Goal: Task Accomplishment & Management: Manage account settings

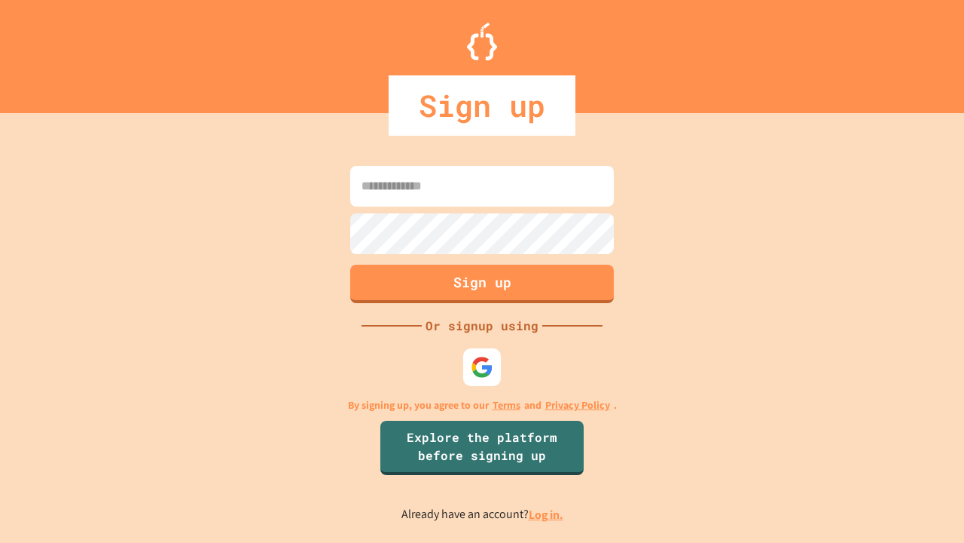
click at [547, 514] on link "Log in." at bounding box center [546, 514] width 35 height 16
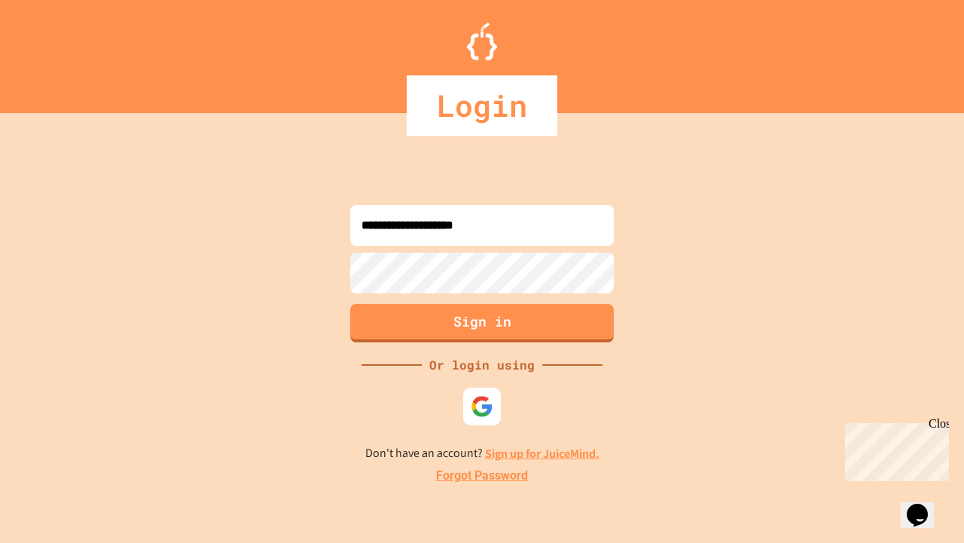
type input "**********"
